Goal: Task Accomplishment & Management: Manage account settings

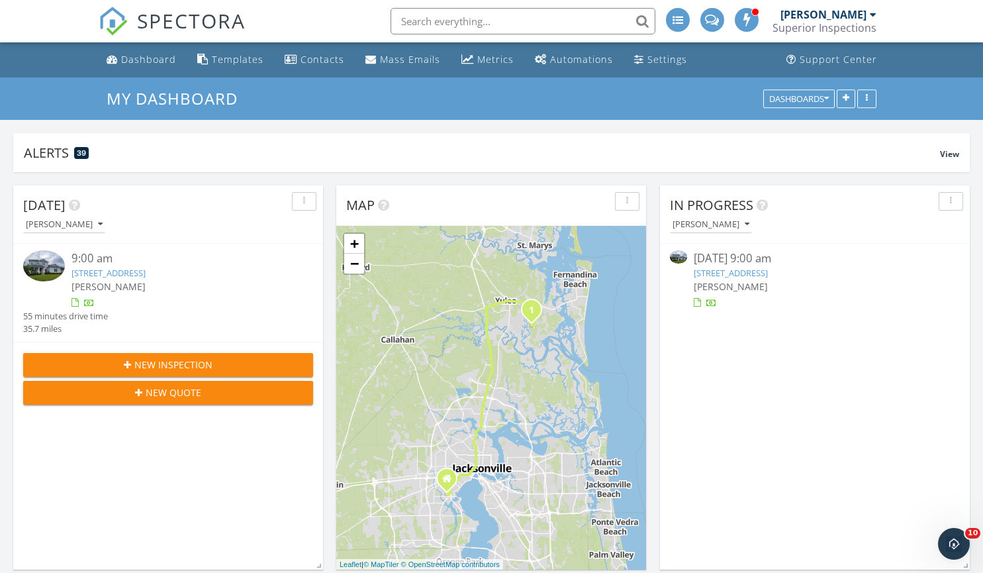
click at [146, 275] on link "85395 Berryessa Way, Fernandina Beach, FL 32034" at bounding box center [109, 273] width 74 height 12
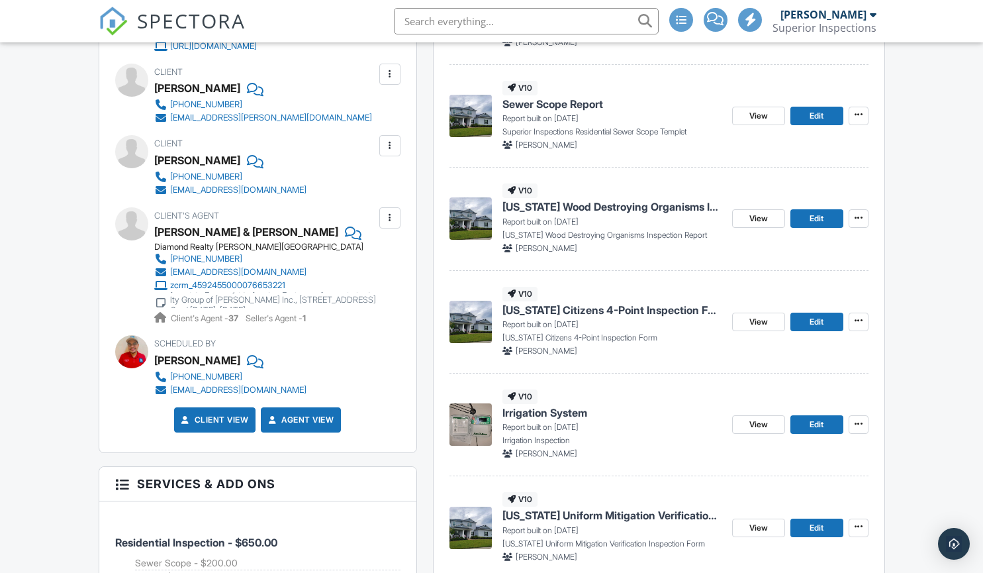
scroll to position [459, 0]
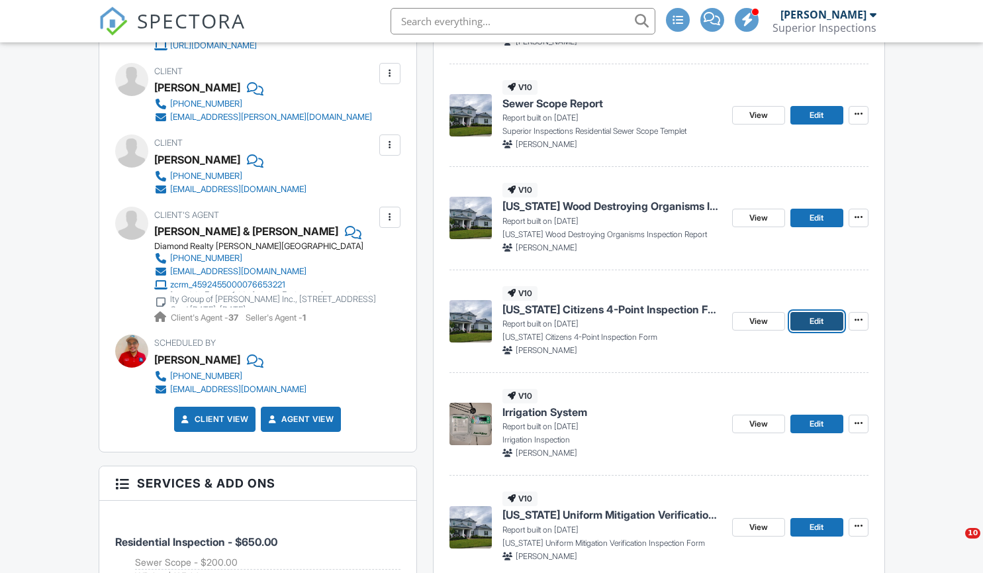
click at [819, 321] on span "Edit" at bounding box center [817, 320] width 14 height 13
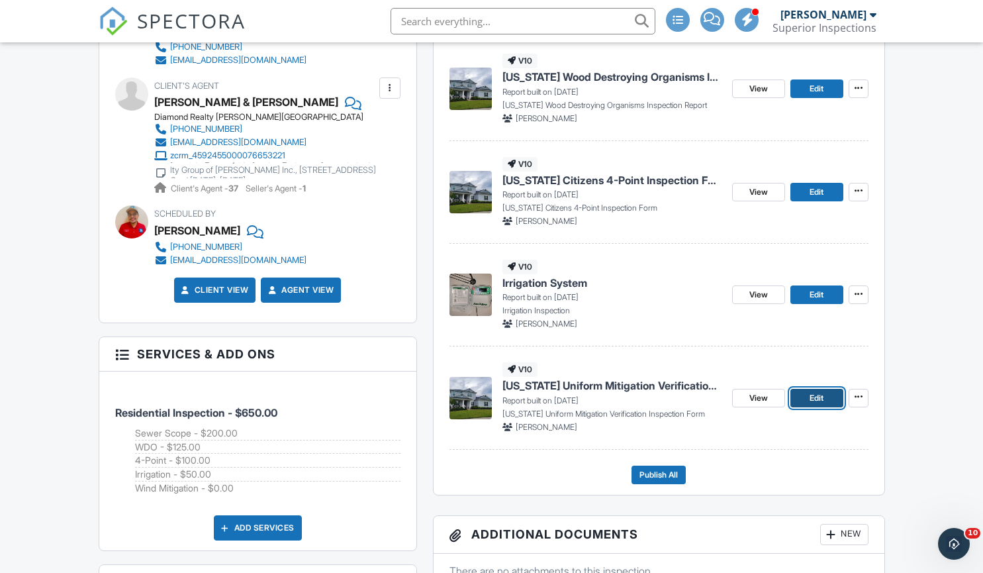
click at [808, 401] on link "Edit" at bounding box center [817, 398] width 53 height 19
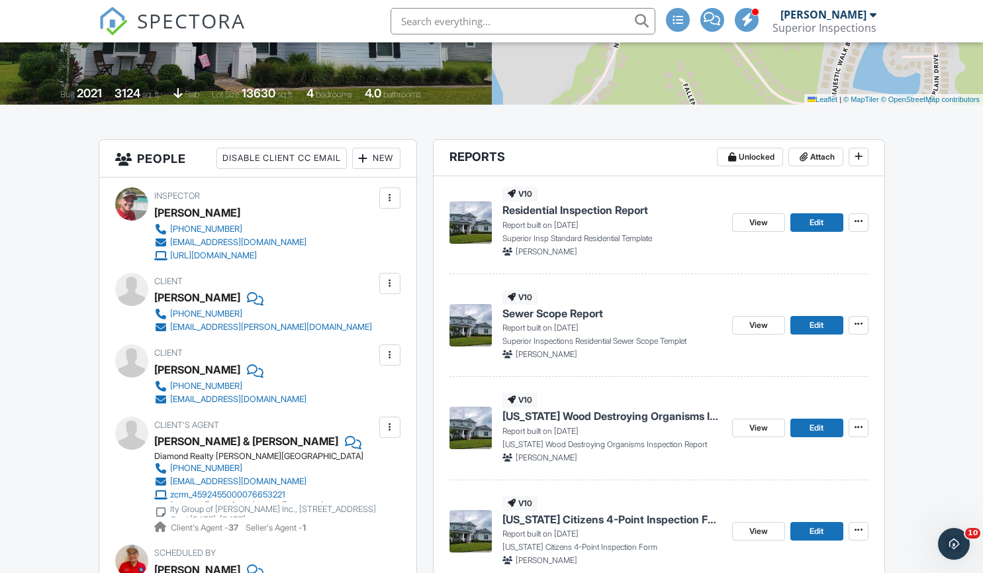
scroll to position [250, 0]
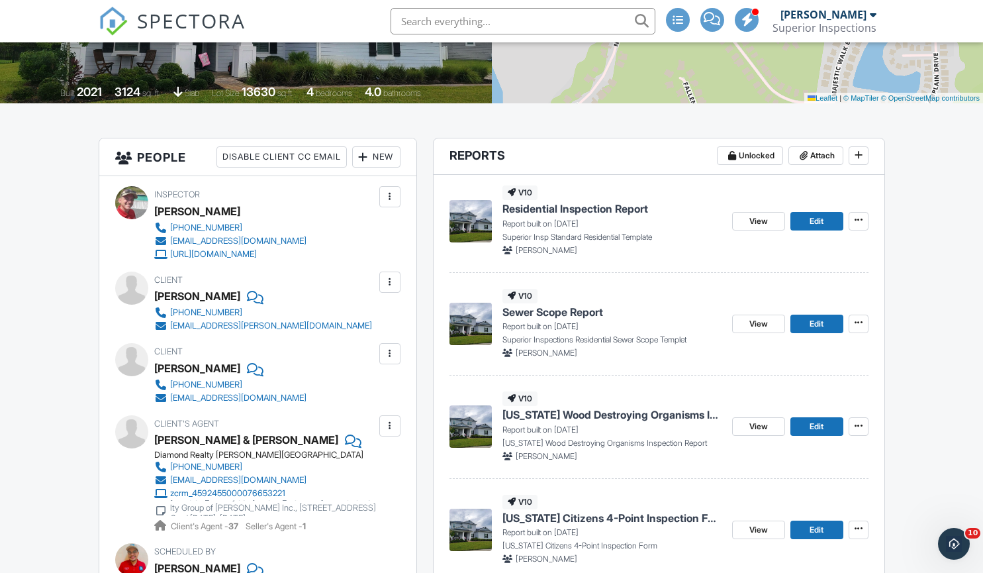
click at [807, 334] on div "View Edit" at bounding box center [800, 324] width 136 height 70
click at [810, 327] on span "Edit" at bounding box center [817, 323] width 14 height 13
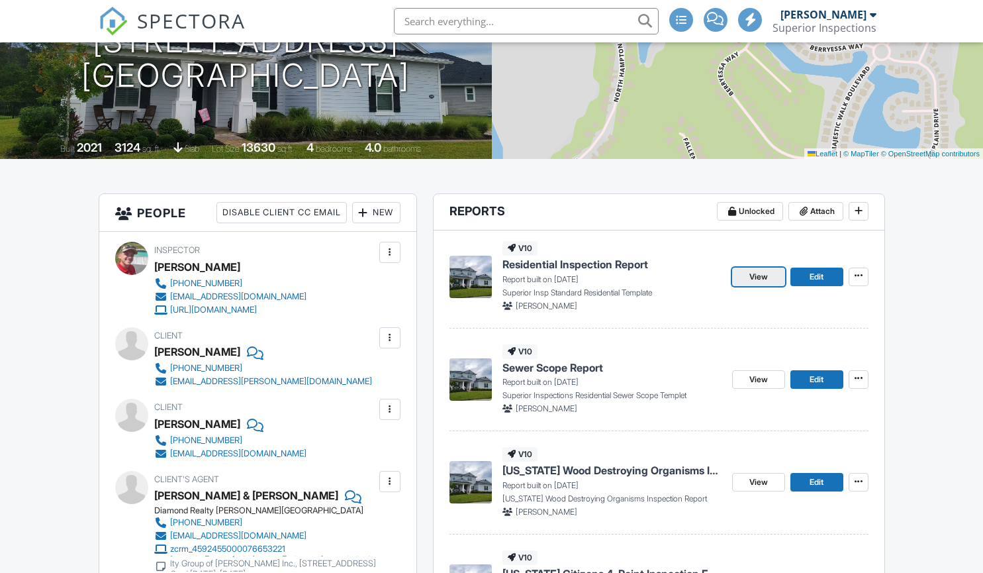
click at [761, 274] on span "View" at bounding box center [758, 276] width 19 height 13
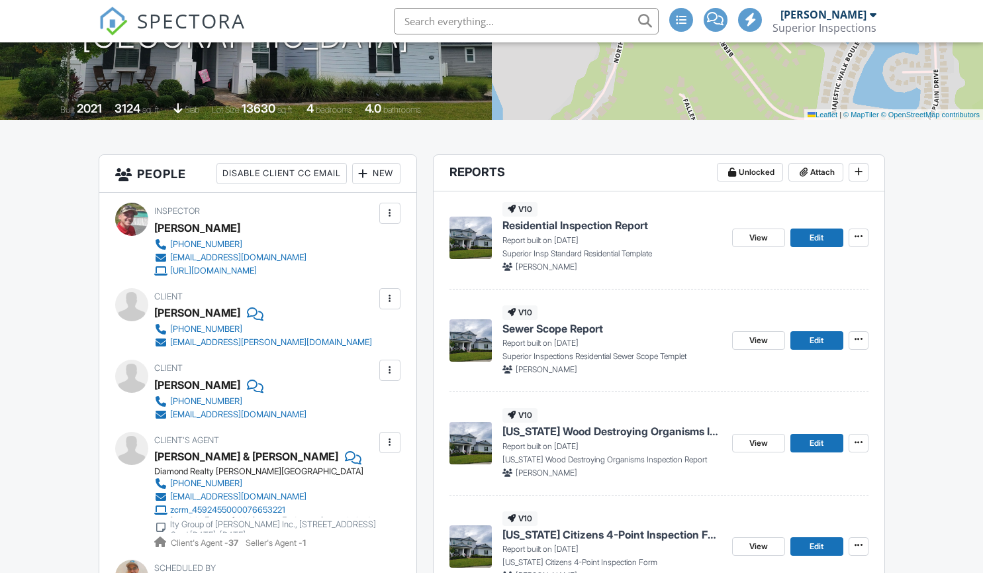
scroll to position [236, 0]
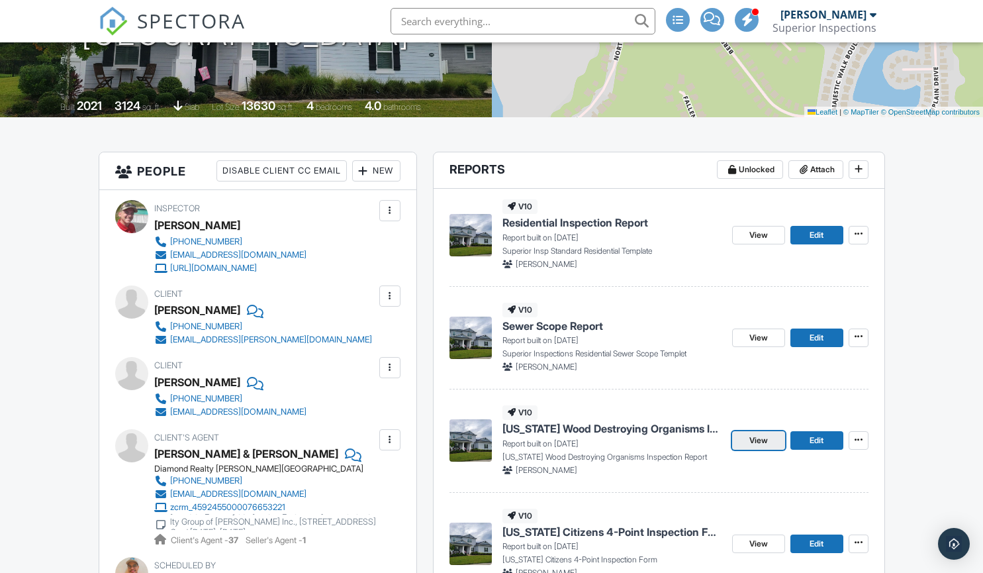
click at [755, 437] on span "View" at bounding box center [758, 440] width 19 height 13
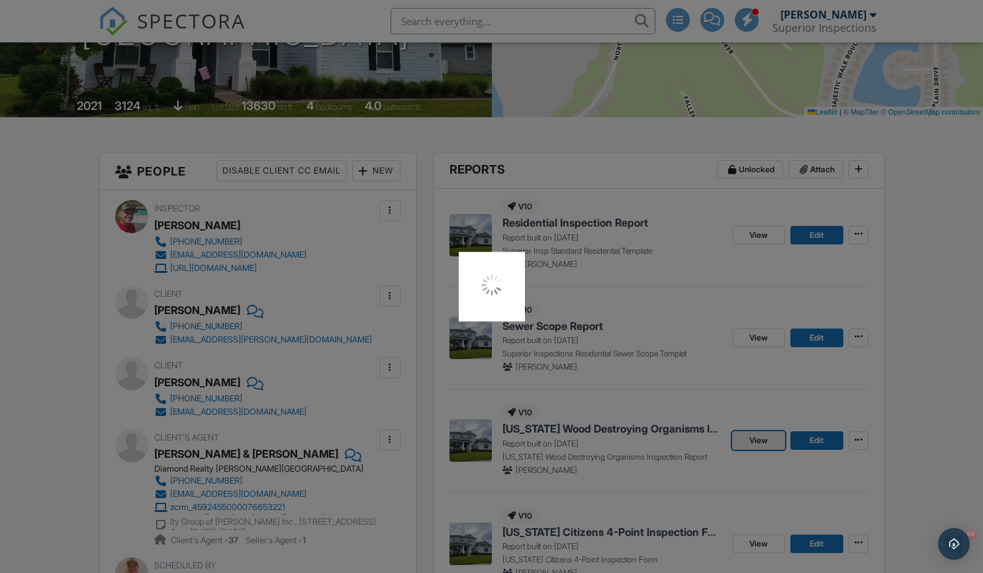
scroll to position [0, 0]
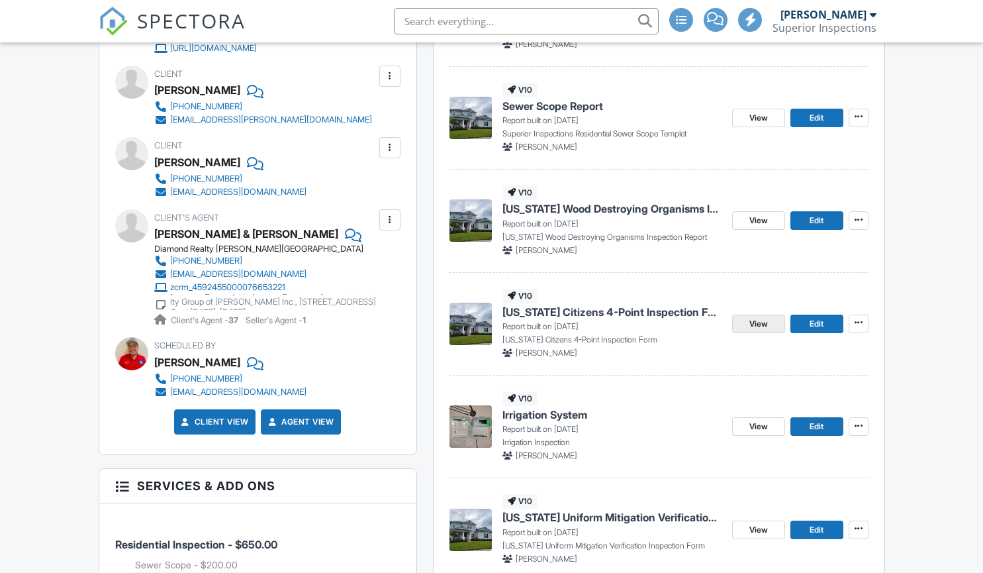
scroll to position [456, 0]
click at [769, 326] on link "View" at bounding box center [758, 323] width 53 height 19
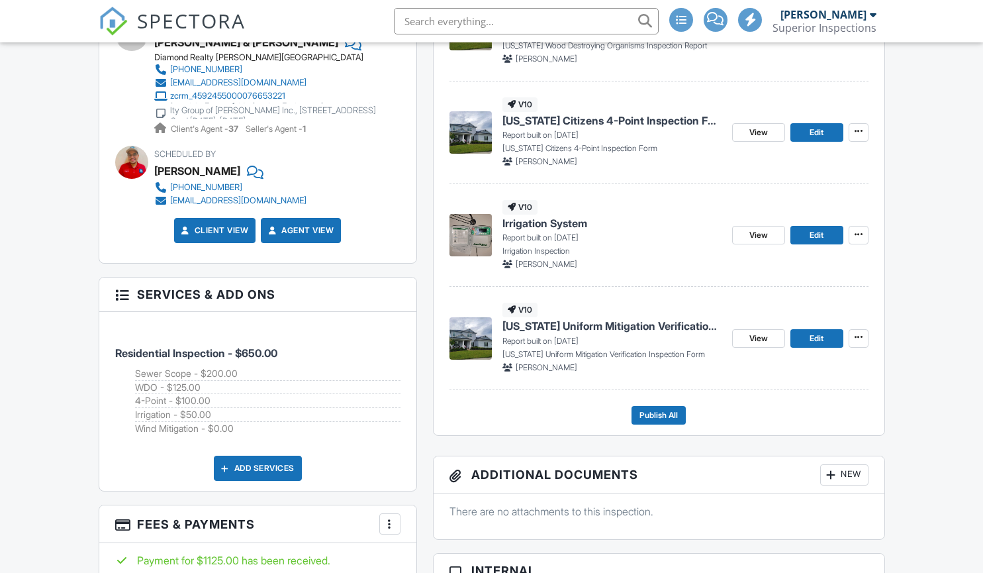
click at [623, 231] on div "v10 Irrigation System Report built on 09/27/2025 Irrigation Inspection Kyle Cobb" at bounding box center [612, 235] width 219 height 70
click at [744, 234] on link "View" at bounding box center [758, 235] width 53 height 19
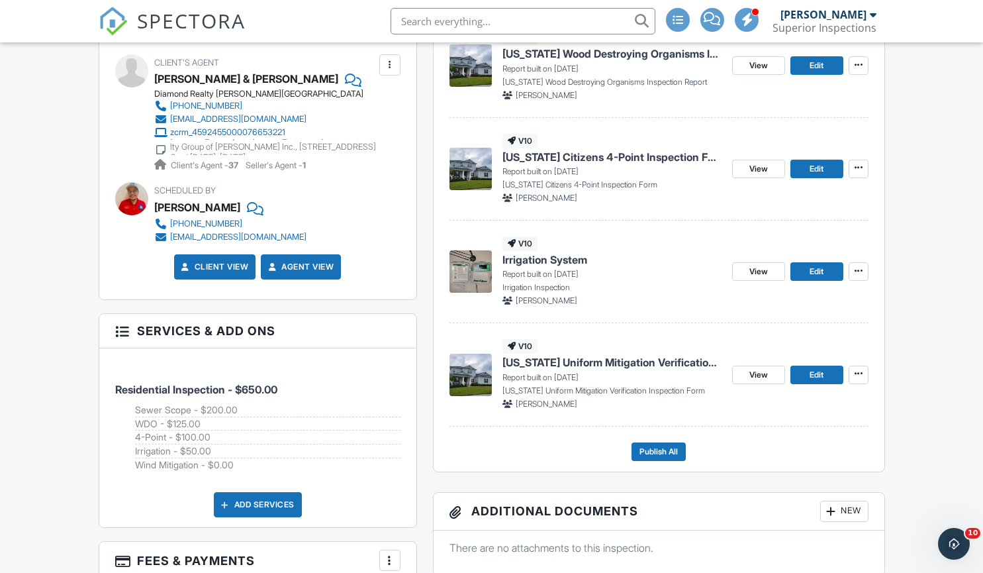
scroll to position [612, 0]
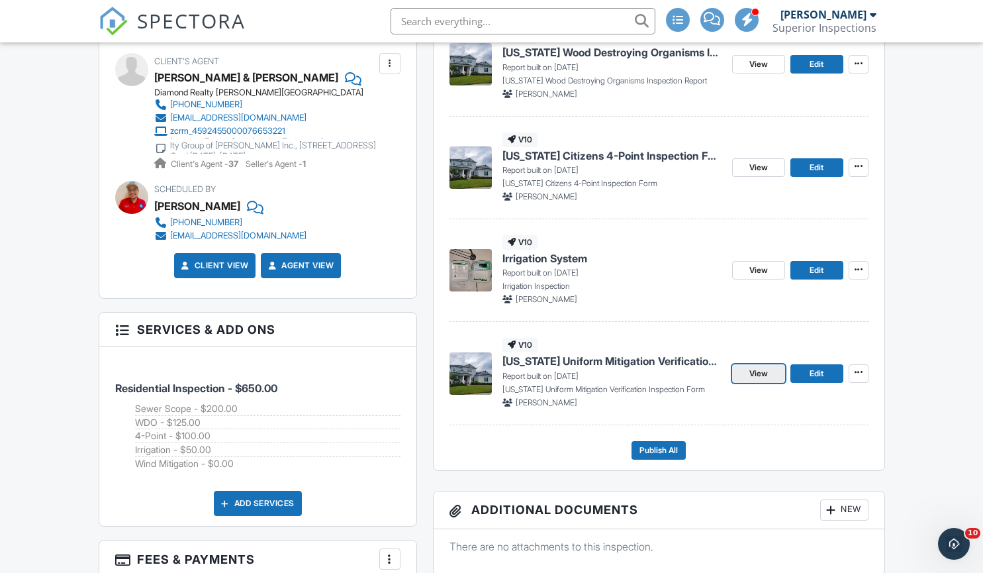
click at [750, 379] on span "View" at bounding box center [758, 373] width 19 height 13
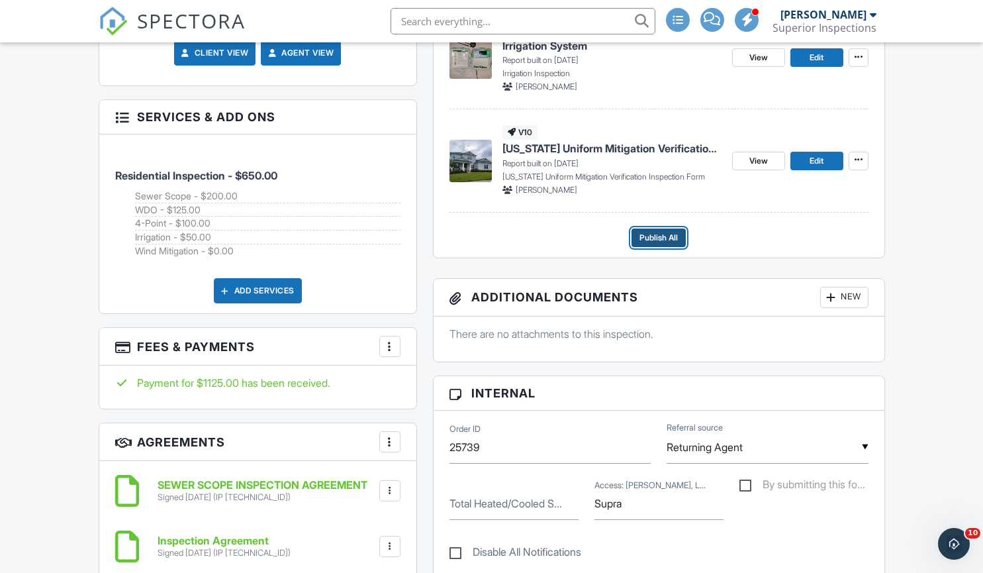
click at [668, 236] on span "Publish All" at bounding box center [659, 237] width 38 height 13
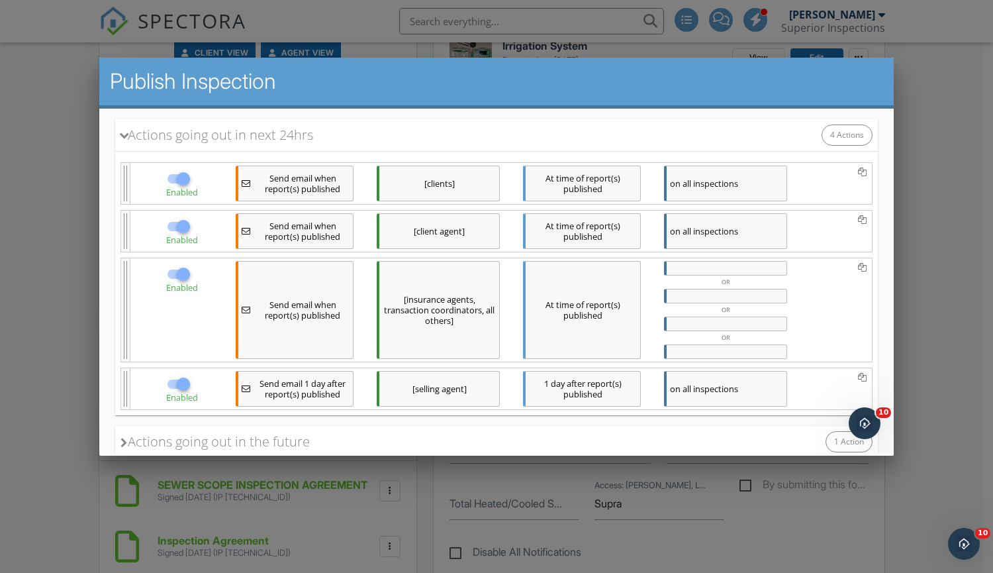
scroll to position [378, 0]
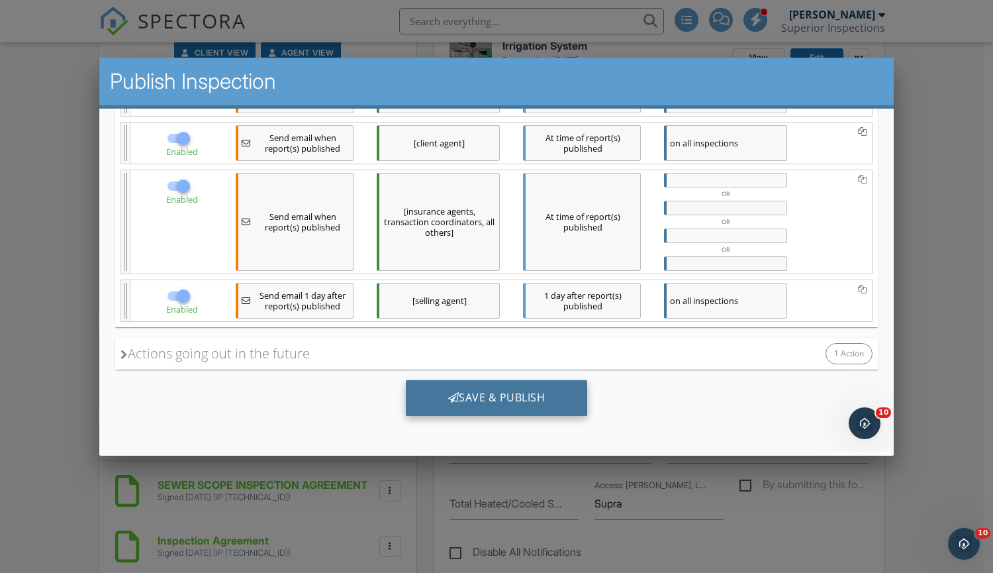
click at [495, 401] on div "Save & Publish" at bounding box center [497, 397] width 182 height 36
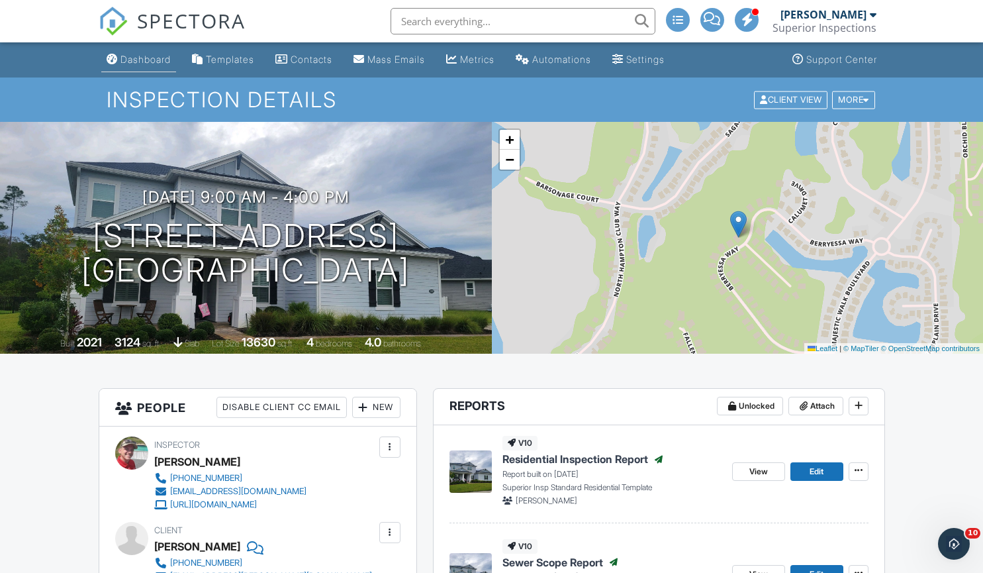
click at [148, 62] on div "Dashboard" at bounding box center [145, 59] width 50 height 11
